Goal: Find specific page/section: Find specific page/section

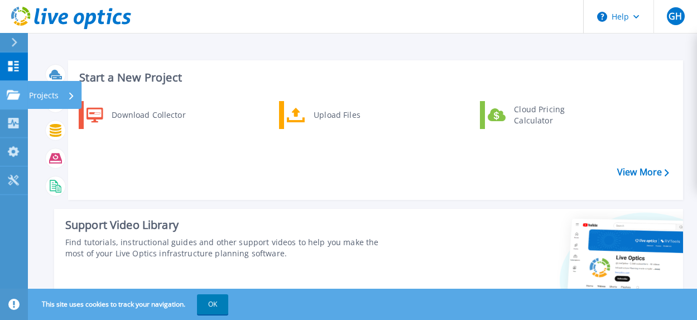
click at [7, 91] on icon at bounding box center [13, 94] width 13 height 9
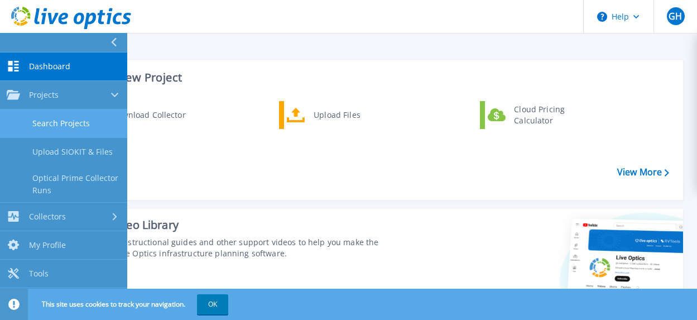
click at [62, 119] on link "Search Projects" at bounding box center [63, 123] width 127 height 28
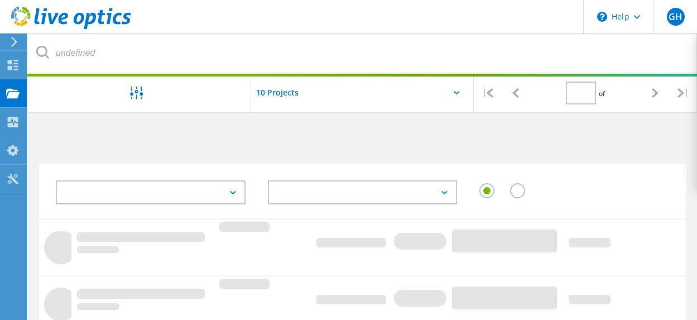
type input "1"
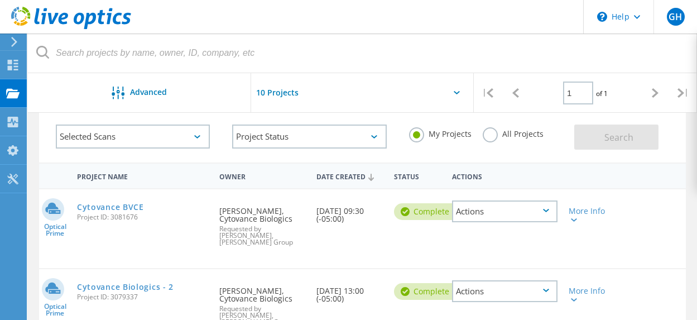
scroll to position [112, 0]
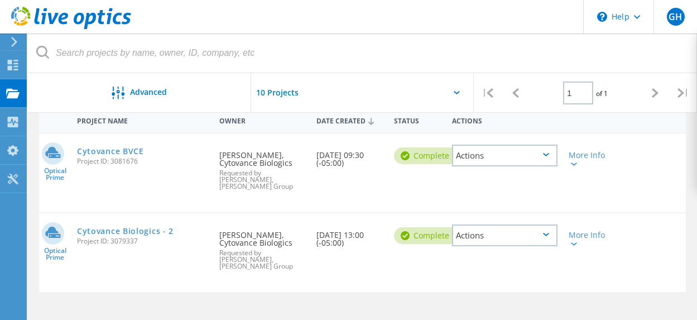
click at [545, 237] on div "Actions" at bounding box center [505, 235] width 106 height 22
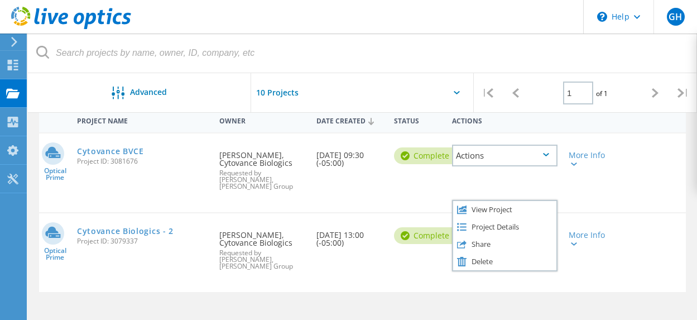
click at [548, 155] on icon at bounding box center [546, 154] width 6 height 3
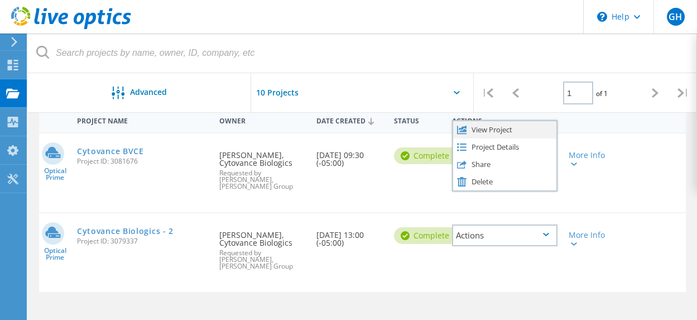
click at [493, 129] on div "View Project" at bounding box center [504, 129] width 103 height 17
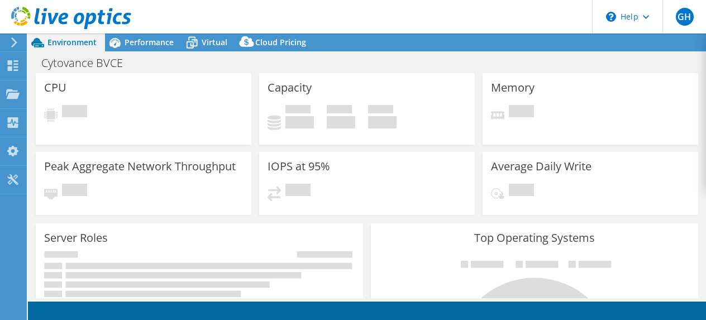
select select "USD"
